Goal: Task Accomplishment & Management: Complete application form

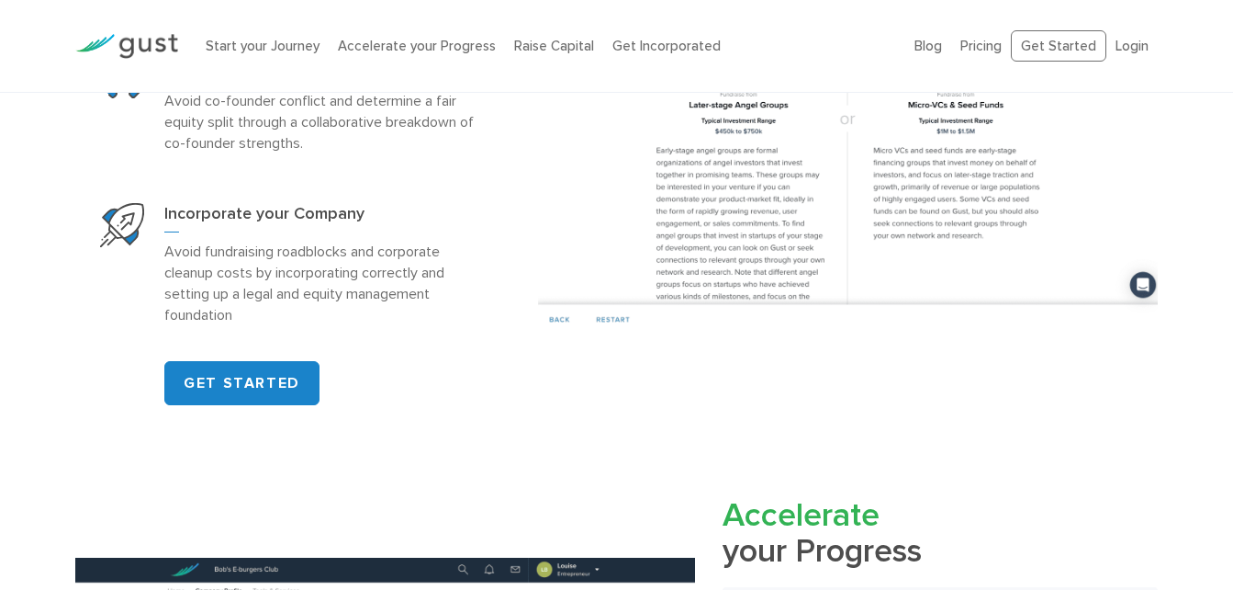
scroll to position [1561, 0]
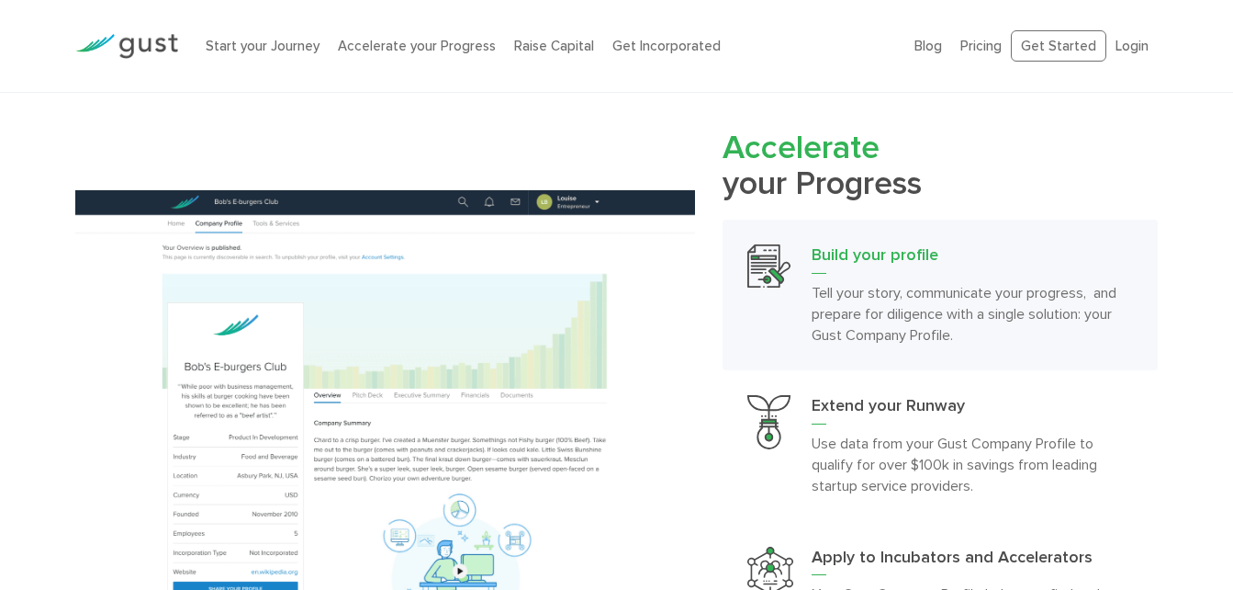
click at [905, 257] on h3 "Build your profile" at bounding box center [972, 258] width 321 height 29
click at [913, 243] on link "Build your profile Tell your story, communicate your progress, and prepare for …" at bounding box center [940, 294] width 435 height 151
click at [911, 251] on h3 "Build your profile" at bounding box center [972, 258] width 321 height 29
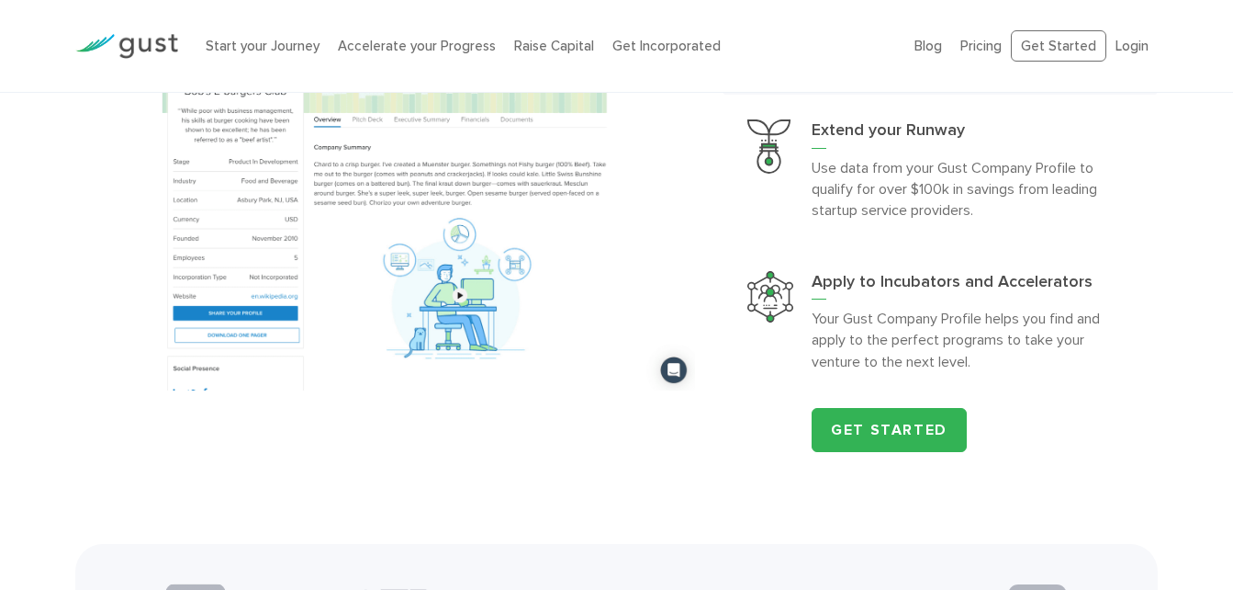
scroll to position [1928, 0]
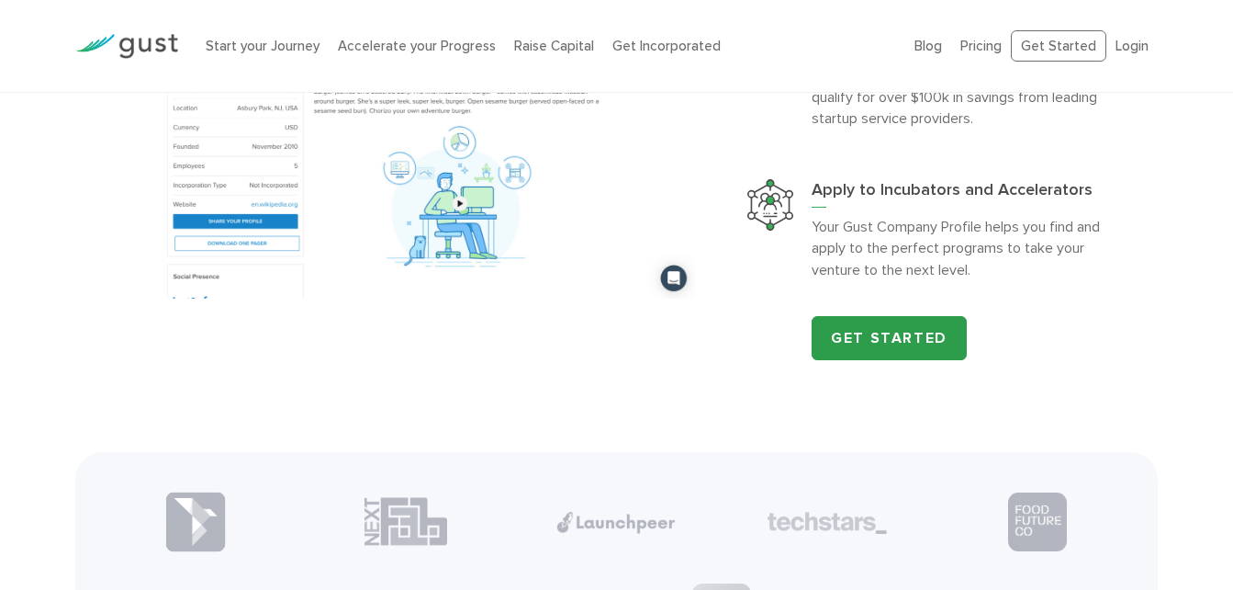
click at [893, 333] on link "Get Started" at bounding box center [889, 338] width 155 height 44
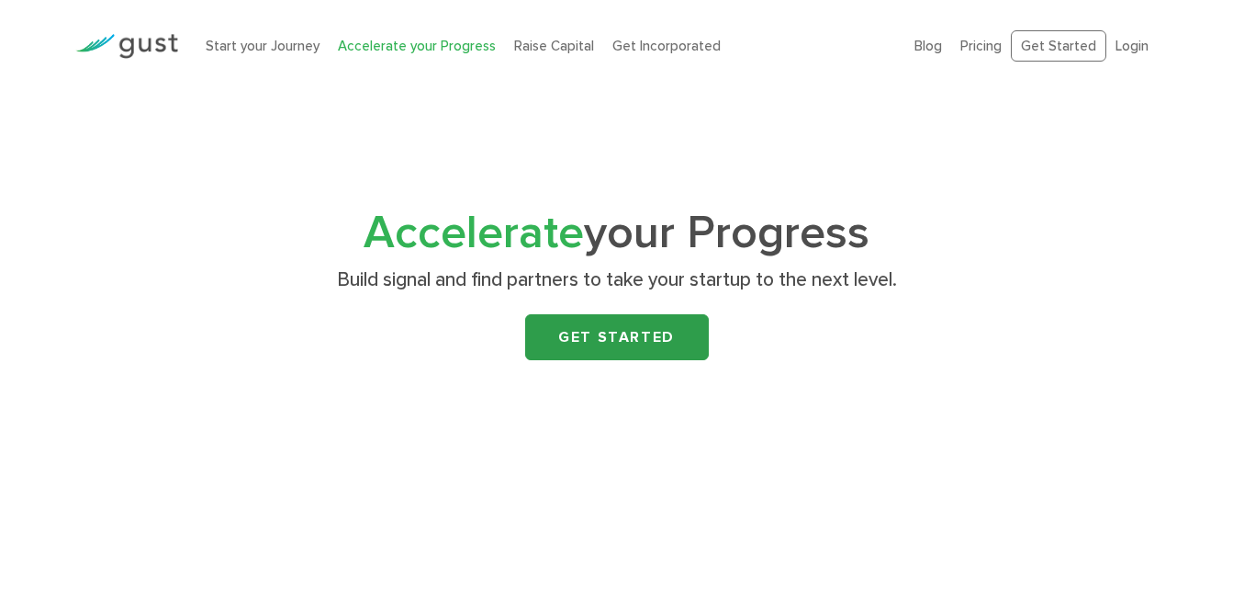
click at [648, 332] on link "Get Started" at bounding box center [617, 337] width 184 height 46
click at [660, 340] on link "Get Started" at bounding box center [617, 337] width 184 height 46
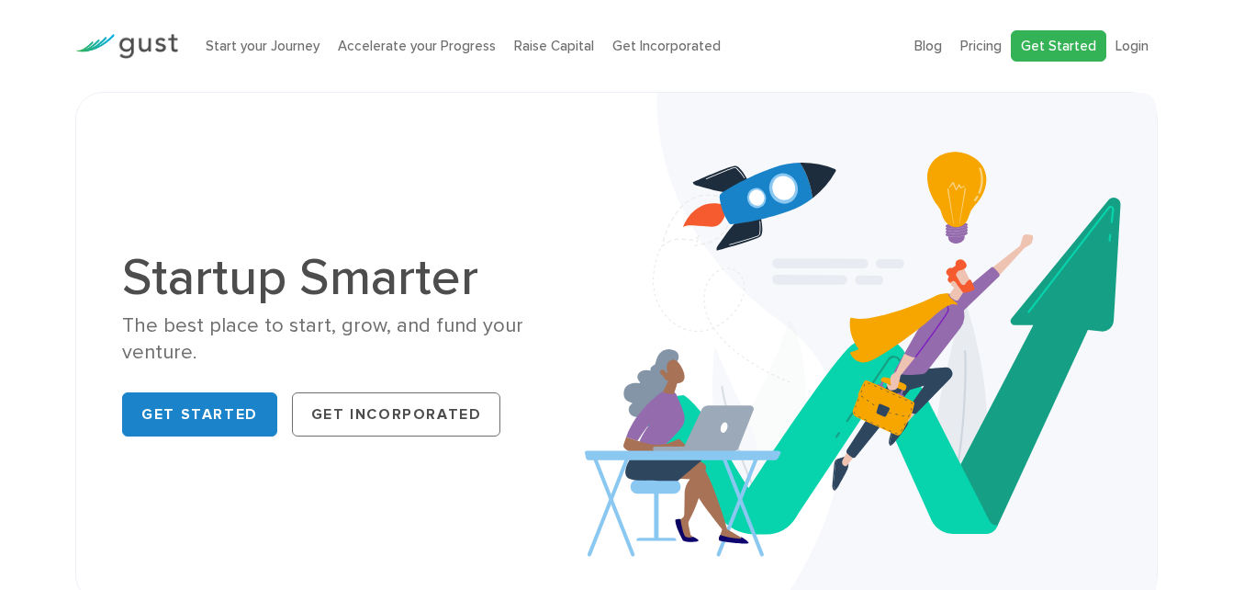
click at [1075, 51] on link "Get Started" at bounding box center [1059, 46] width 96 height 32
